Goal: Task Accomplishment & Management: Manage account settings

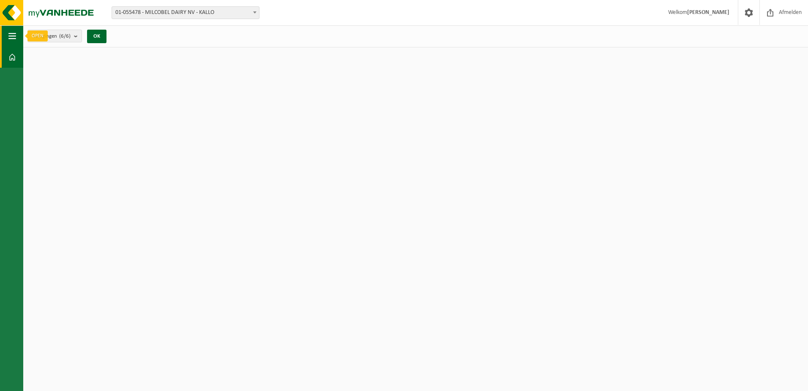
click at [12, 36] on span "button" at bounding box center [12, 35] width 8 height 21
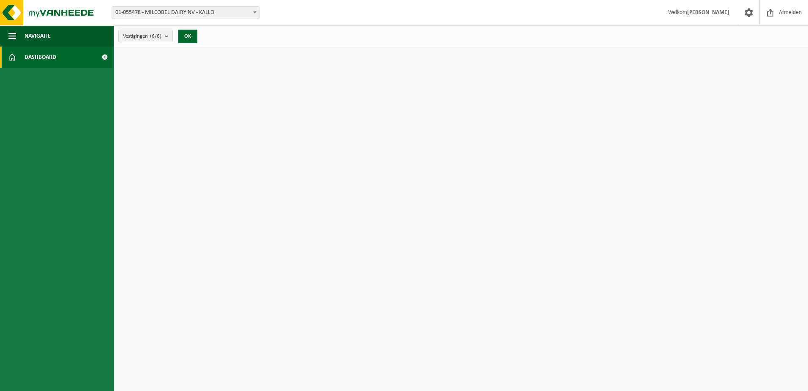
click at [22, 48] on link "Dashboard" at bounding box center [57, 57] width 114 height 21
click at [30, 52] on span "Dashboard" at bounding box center [41, 57] width 32 height 21
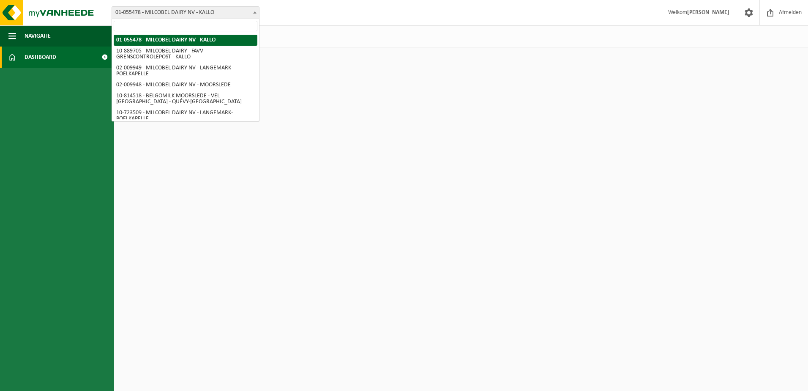
click at [235, 8] on span "01-055478 - MILCOBEL DAIRY NV - KALLO" at bounding box center [185, 13] width 147 height 12
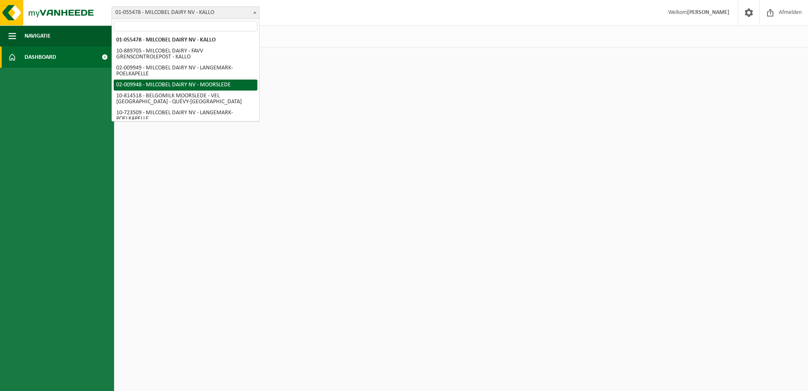
select select "1949"
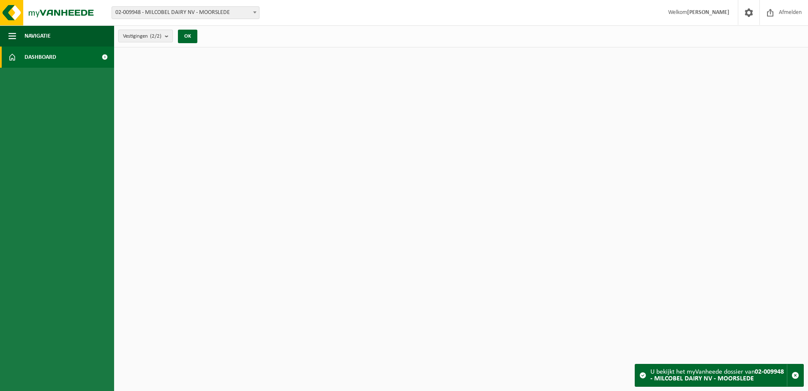
click at [161, 36] on count "(2/2)" at bounding box center [155, 35] width 11 height 5
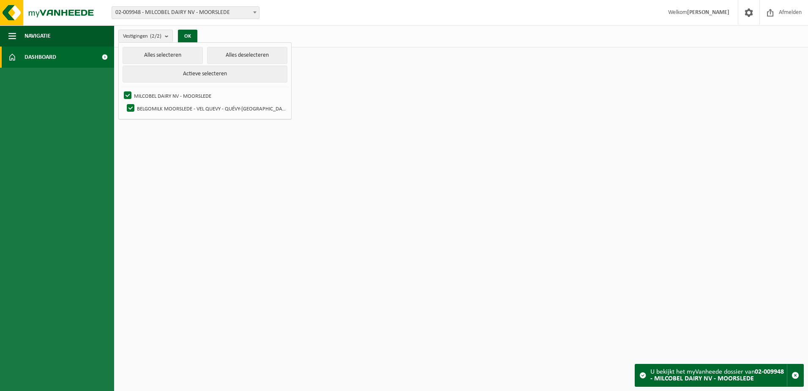
click at [161, 26] on div "Vestigingen (2/2) Alles selecteren Alles deselecteren Actieve selecteren MILCOB…" at bounding box center [461, 36] width 694 height 22
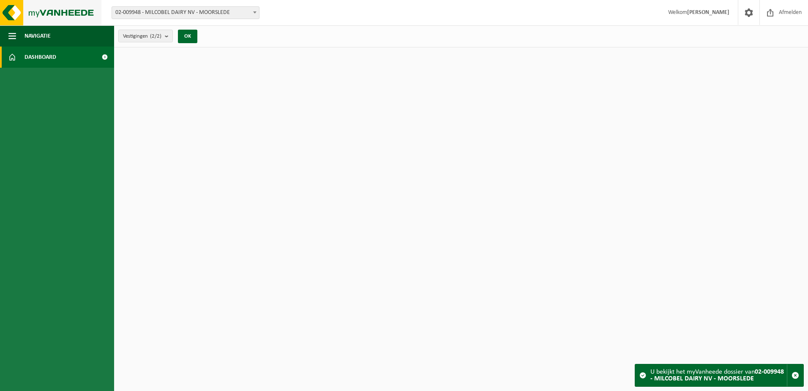
click at [41, 8] on img at bounding box center [50, 12] width 101 height 25
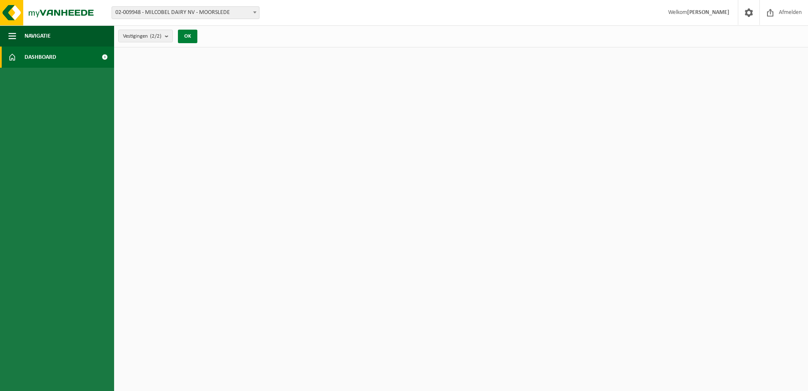
click at [184, 37] on button "OK" at bounding box center [187, 37] width 19 height 14
click at [168, 37] on b "submit" at bounding box center [169, 36] width 8 height 12
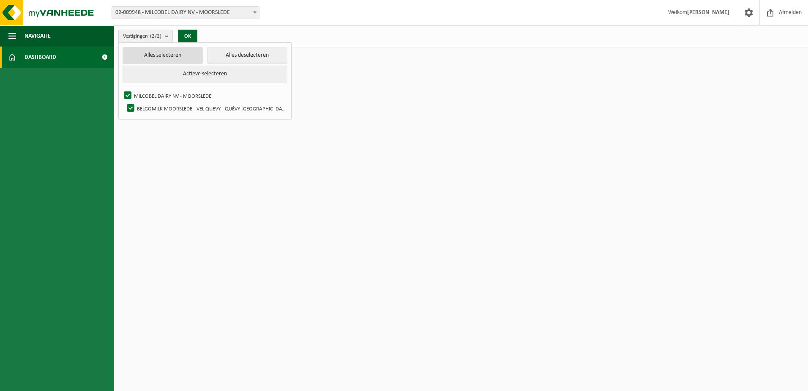
click at [167, 54] on button "Alles selecteren" at bounding box center [163, 55] width 80 height 17
click at [191, 33] on button "OK" at bounding box center [187, 37] width 19 height 14
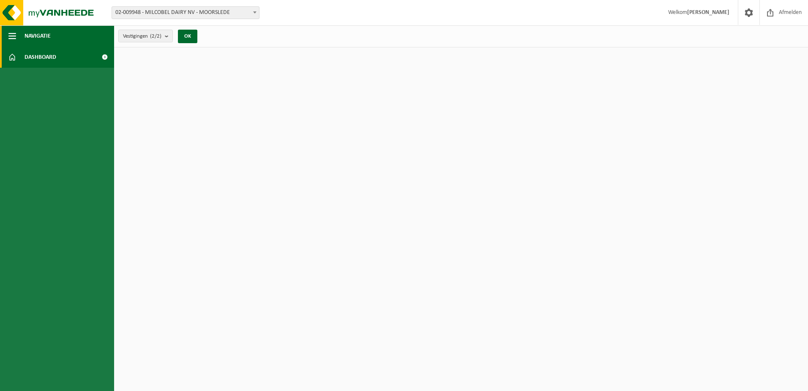
click at [14, 36] on span "button" at bounding box center [12, 35] width 8 height 21
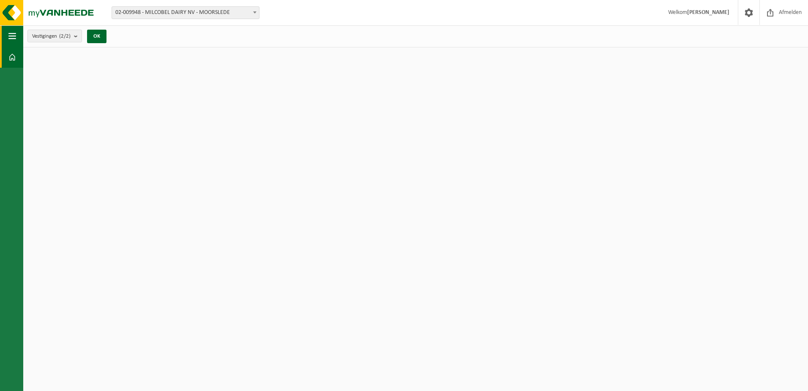
click at [14, 36] on span "button" at bounding box center [12, 35] width 8 height 21
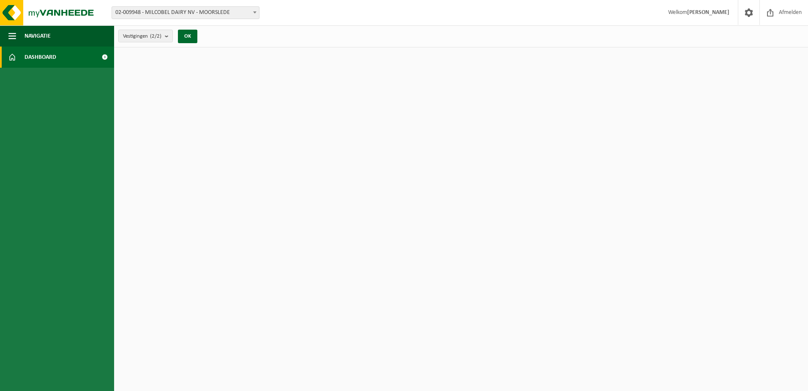
click at [104, 56] on span at bounding box center [104, 57] width 19 height 21
click at [239, 14] on span "02-009948 - MILCOBEL DAIRY NV - MOORSLEDE" at bounding box center [185, 13] width 147 height 12
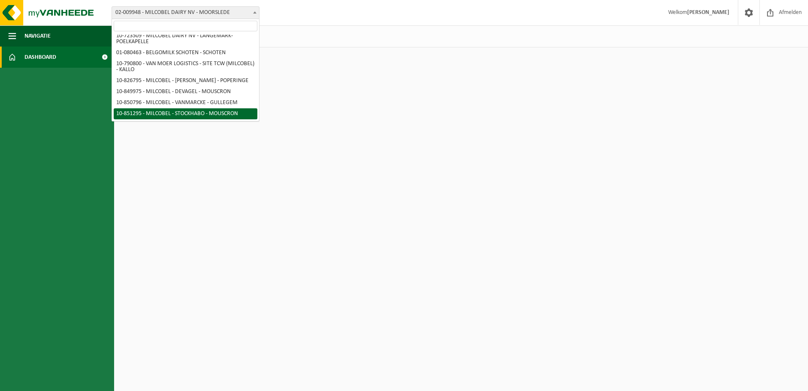
scroll to position [35, 0]
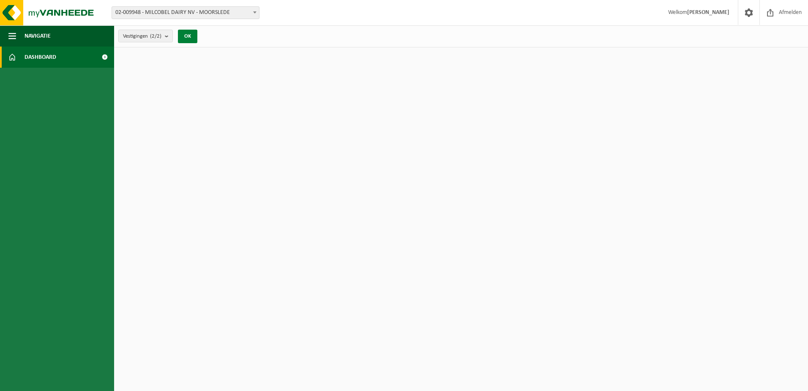
click at [197, 38] on button "OK" at bounding box center [187, 37] width 19 height 14
click at [170, 37] on b "submit" at bounding box center [169, 36] width 8 height 12
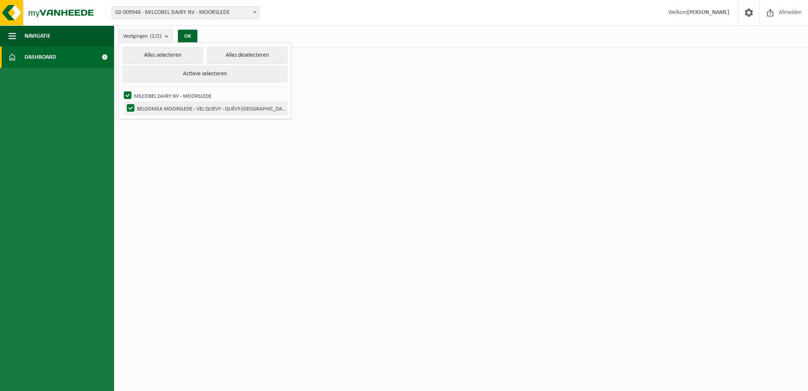
click at [132, 105] on label "BELGOMILK MOORSLEDE - VEL QUEVY - QUÉVY-[GEOGRAPHIC_DATA]" at bounding box center [206, 108] width 162 height 13
click at [124, 102] on input "BELGOMILK MOORSLEDE - VEL QUEVY - QUÉVY-[GEOGRAPHIC_DATA]" at bounding box center [123, 101] width 0 height 0
click at [150, 133] on html "Vestiging: 01-055478 - MILCOBEL DAIRY NV - KALLO 10-889705 - MILCOBEL DAIRY - F…" at bounding box center [404, 195] width 808 height 391
click at [187, 37] on button "OK" at bounding box center [187, 37] width 19 height 14
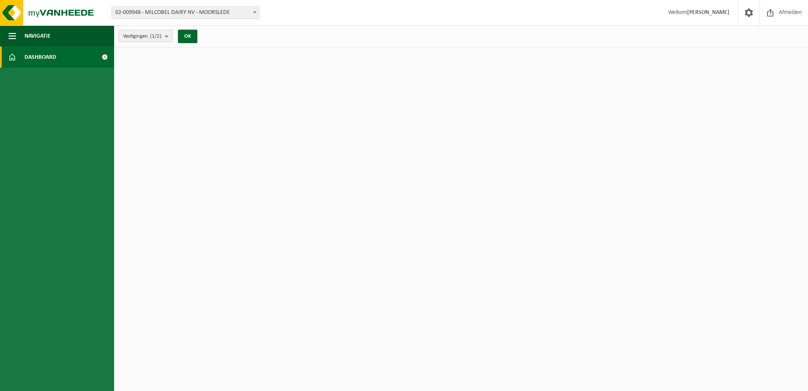
click at [162, 37] on count "(1/2)" at bounding box center [155, 35] width 11 height 5
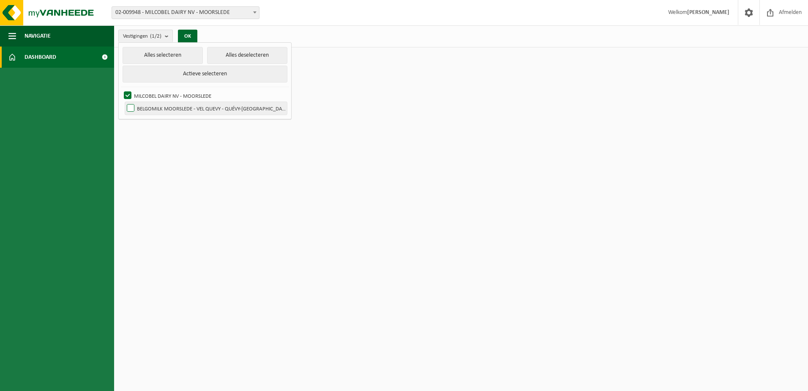
click at [132, 106] on label "BELGOMILK MOORSLEDE - VEL QUEVY - QUÉVY-[GEOGRAPHIC_DATA]" at bounding box center [206, 108] width 162 height 13
click at [124, 102] on input "BELGOMILK MOORSLEDE - VEL QUEVY - QUÉVY-[GEOGRAPHIC_DATA]" at bounding box center [123, 101] width 0 height 0
checkbox input "true"
drag, startPoint x: 164, startPoint y: 151, endPoint x: 190, endPoint y: 58, distance: 96.2
click at [164, 151] on html "Vestiging: 01-055478 - MILCOBEL DAIRY NV - KALLO 10-889705 - MILCOBEL DAIRY - F…" at bounding box center [404, 195] width 808 height 391
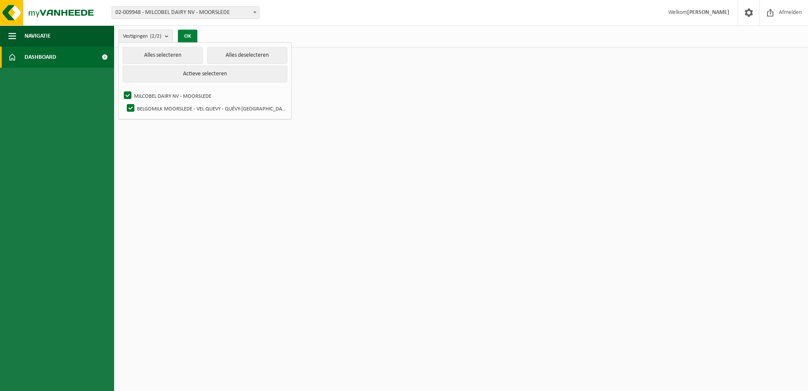
click at [192, 37] on button "OK" at bounding box center [187, 37] width 19 height 14
